Goal: Transaction & Acquisition: Purchase product/service

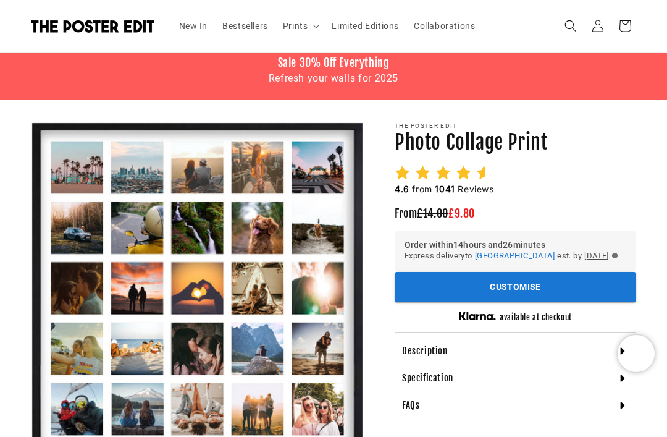
click at [488, 391] on div "Specification" at bounding box center [515, 377] width 241 height 27
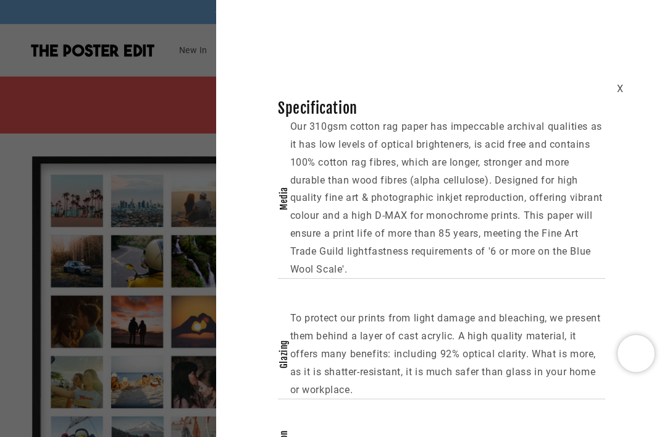
click at [162, 215] on div "X Specification Media Our 310gsm cotton rag paper has impeccable archival quali…" at bounding box center [333, 218] width 667 height 437
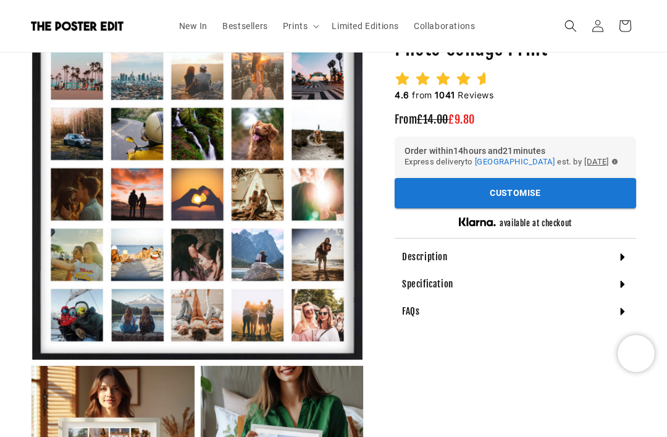
scroll to position [0, 211]
click at [411, 263] on h4 "Description" at bounding box center [425, 257] width 46 height 12
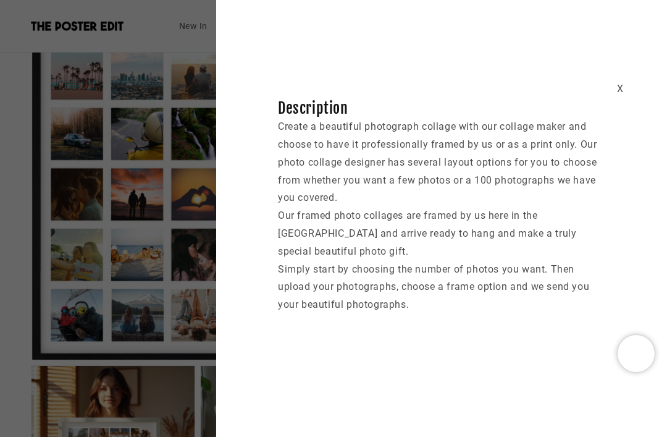
scroll to position [0, 422]
click at [93, 157] on div "X Description Create a beautiful photograph collage with our collage maker and …" at bounding box center [333, 218] width 667 height 437
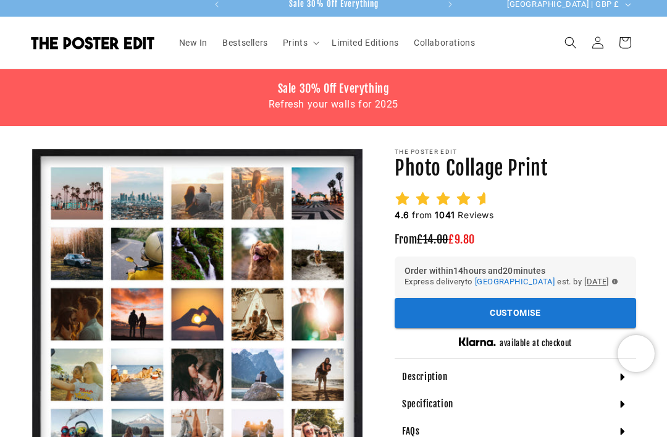
scroll to position [0, 0]
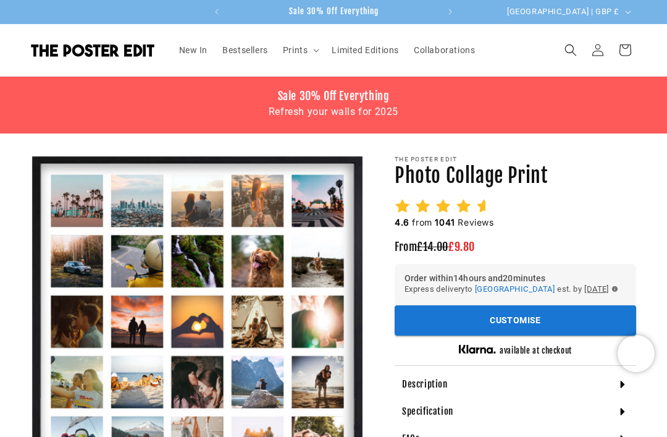
click at [422, 331] on button "Customise" at bounding box center [515, 320] width 241 height 30
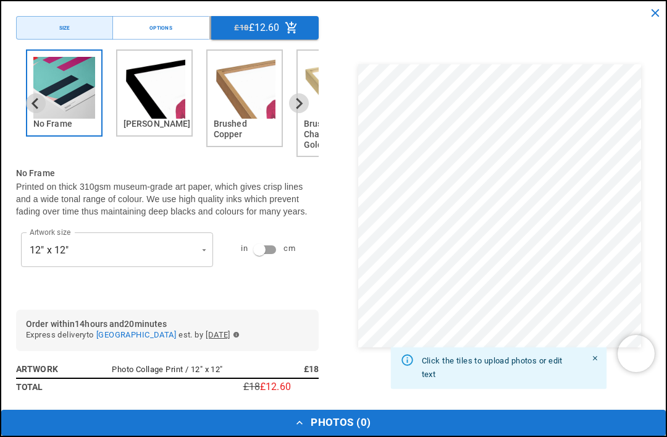
scroll to position [0, 211]
click at [146, 104] on img "2 of 6" at bounding box center [154, 88] width 62 height 62
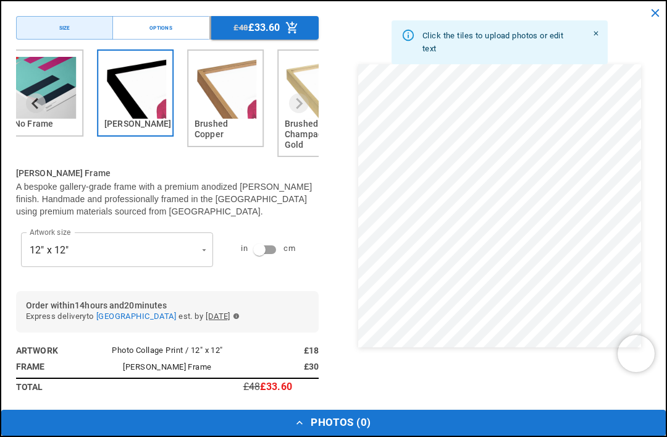
scroll to position [0, 0]
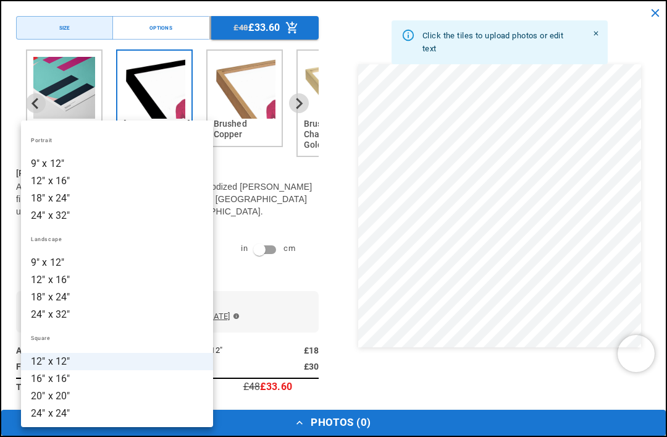
click at [102, 195] on li "18" x 24"" at bounding box center [117, 198] width 192 height 17
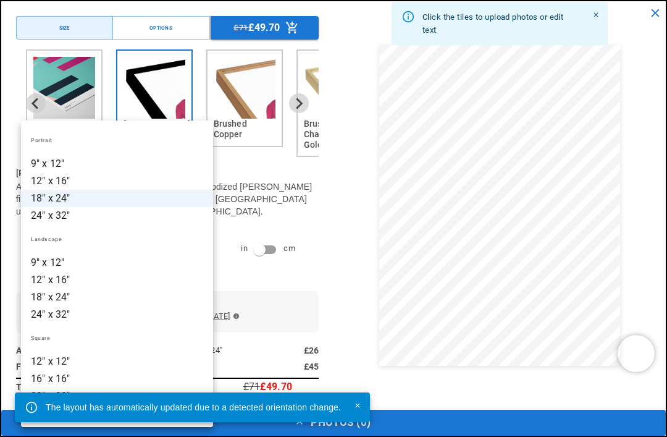
scroll to position [0, 211]
click at [116, 264] on li "9" x 12"" at bounding box center [117, 262] width 192 height 17
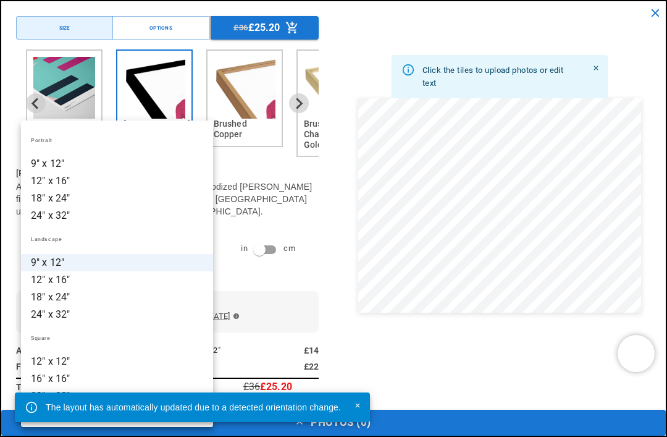
click at [107, 285] on li "12" x 16"" at bounding box center [117, 279] width 192 height 17
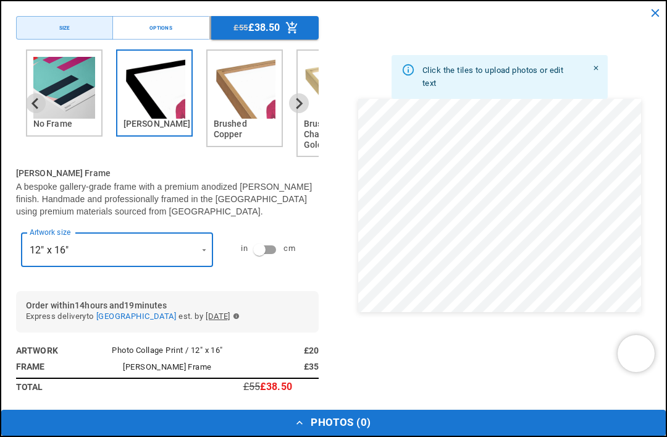
scroll to position [0, 422]
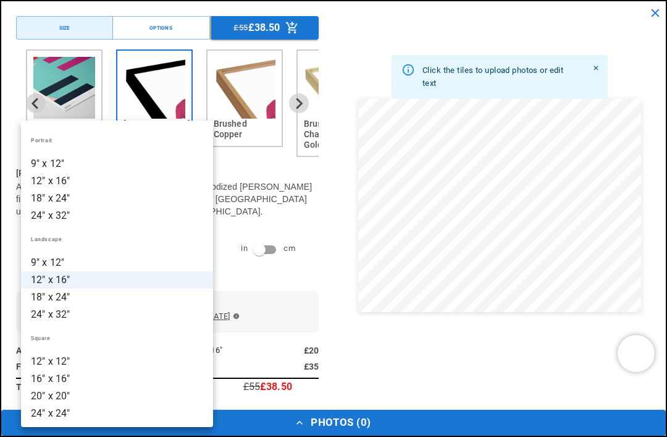
click at [110, 301] on li "18" x 24"" at bounding box center [117, 296] width 192 height 17
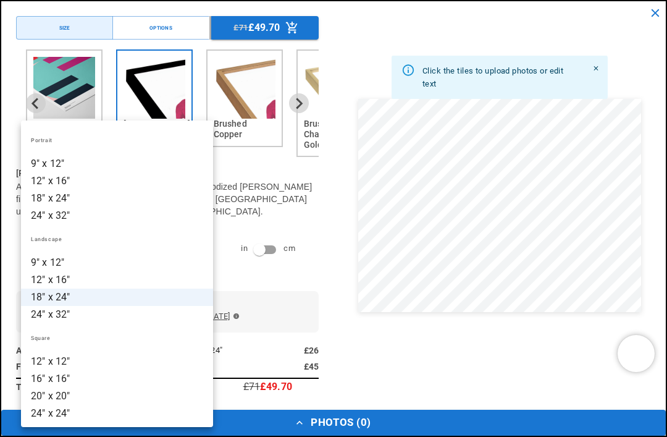
click at [111, 317] on li "24" x 32"" at bounding box center [117, 314] width 192 height 17
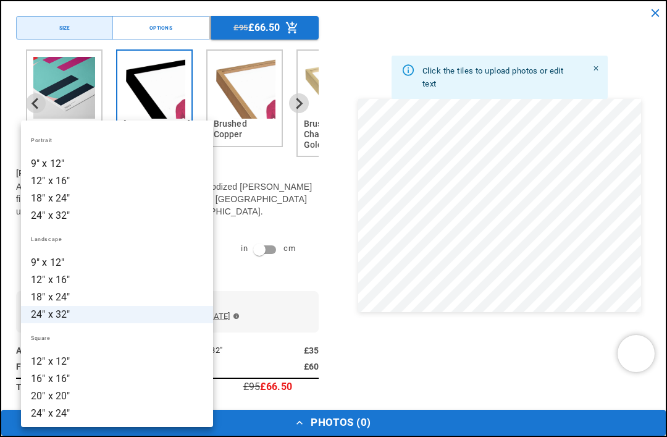
scroll to position [0, 0]
click at [93, 380] on li "16" x 16"" at bounding box center [117, 378] width 192 height 17
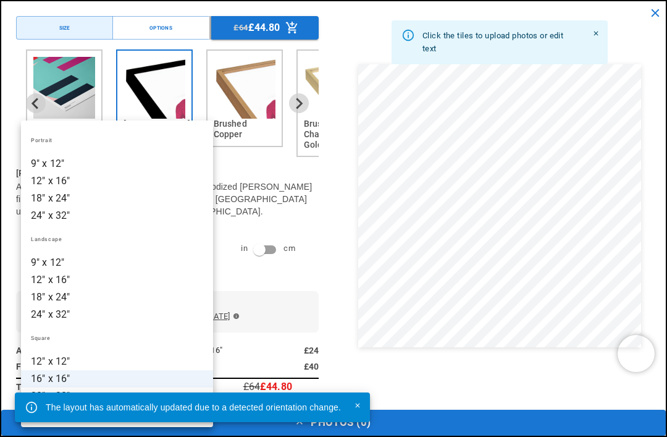
scroll to position [0, 211]
click at [108, 359] on li "12" x 12"" at bounding box center [117, 361] width 192 height 17
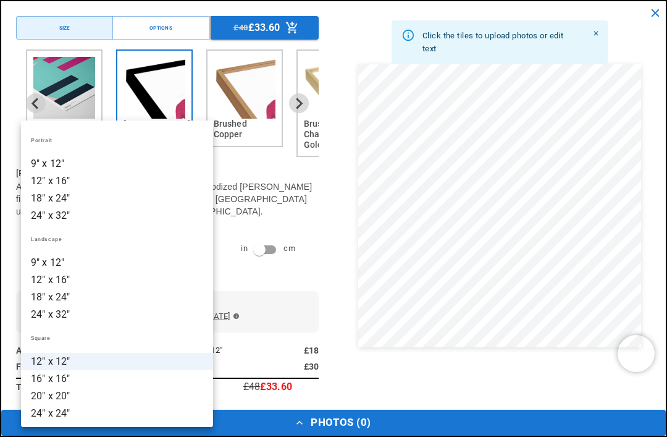
scroll to position [0, 422]
click at [132, 414] on li "24" x 24"" at bounding box center [117, 412] width 192 height 17
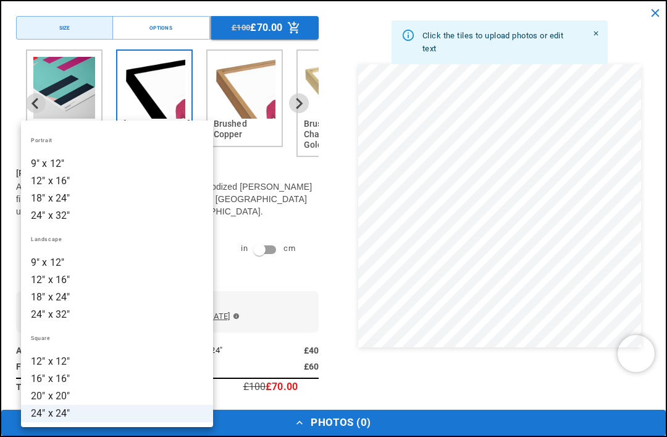
click at [140, 282] on li "12" x 16"" at bounding box center [117, 279] width 192 height 17
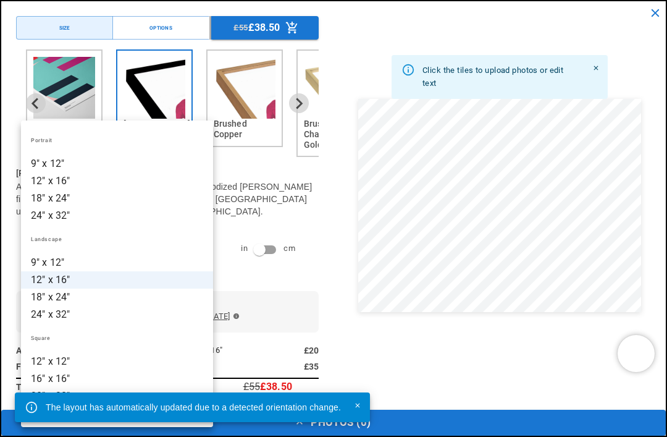
scroll to position [0, 0]
click at [136, 309] on li "24" x 32"" at bounding box center [117, 314] width 192 height 17
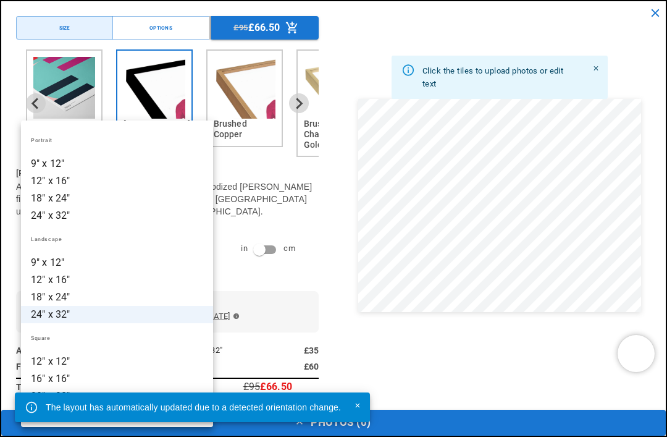
click at [133, 296] on li "18" x 24"" at bounding box center [117, 296] width 192 height 17
type input "*********"
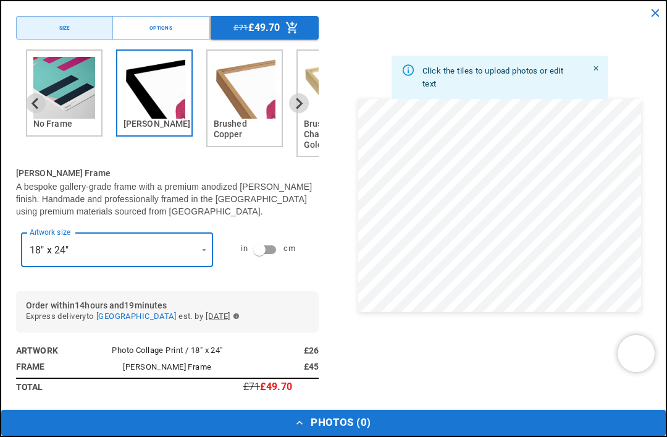
scroll to position [0, 211]
